Goal: Information Seeking & Learning: Learn about a topic

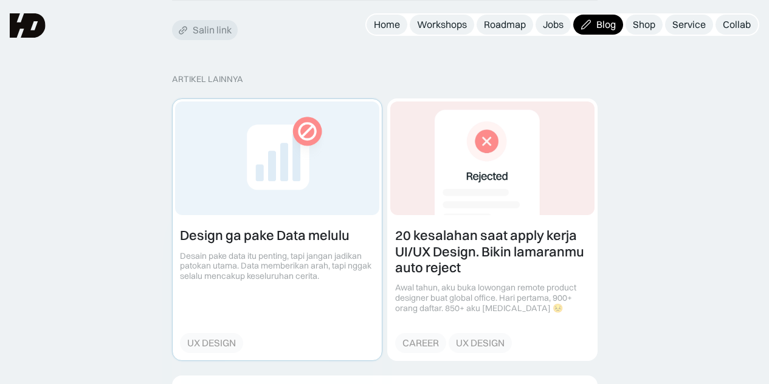
scroll to position [2552, 0]
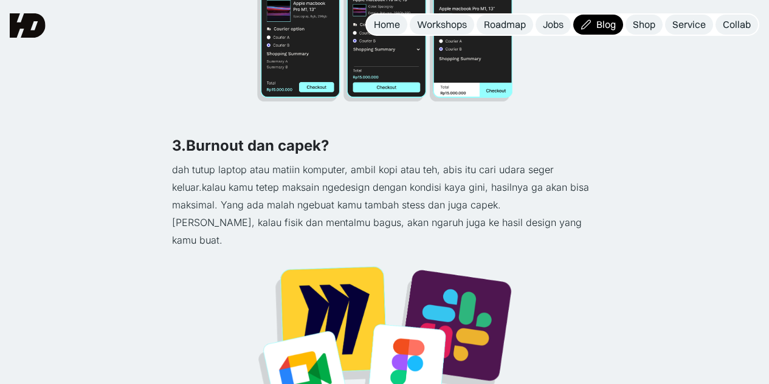
scroll to position [1033, 0]
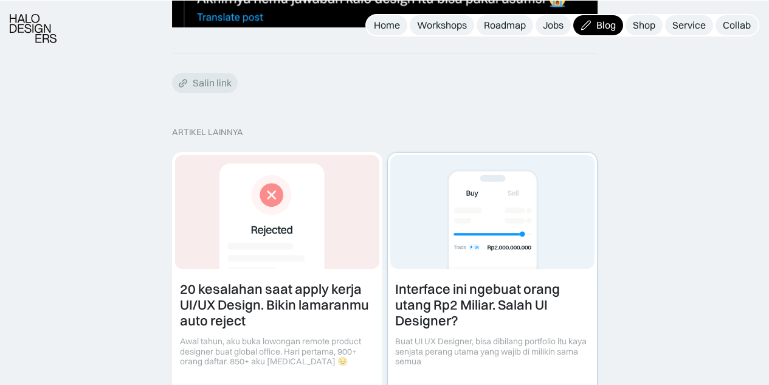
scroll to position [1154, 0]
